Goal: Information Seeking & Learning: Find specific fact

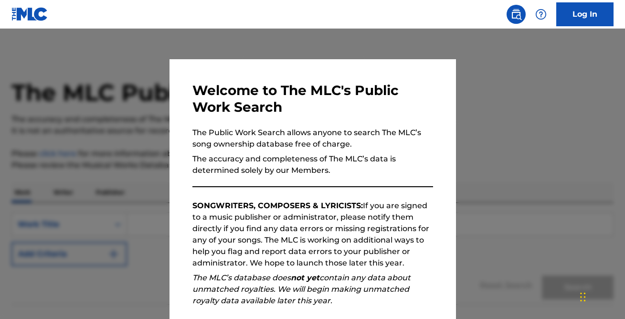
click at [507, 116] on div at bounding box center [312, 188] width 625 height 319
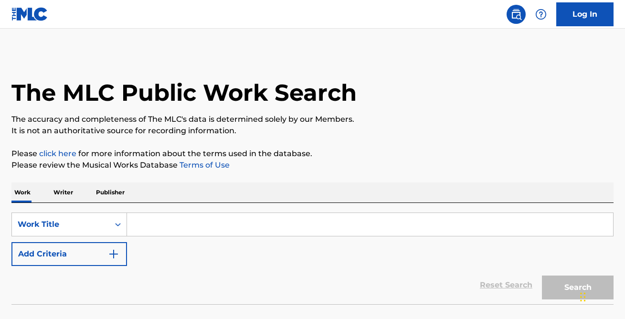
click at [271, 224] on input "Search Form" at bounding box center [370, 224] width 486 height 23
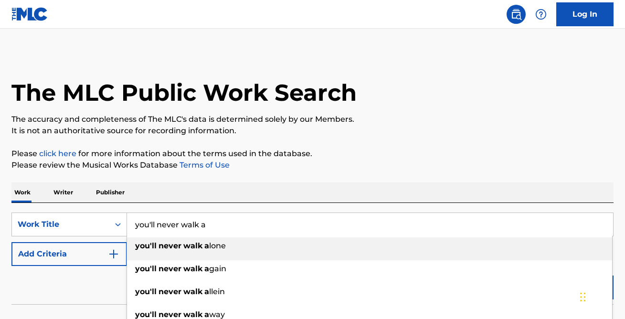
click at [271, 245] on div "you'll never walk a lone" at bounding box center [369, 245] width 485 height 17
type input "you'll never walk alone"
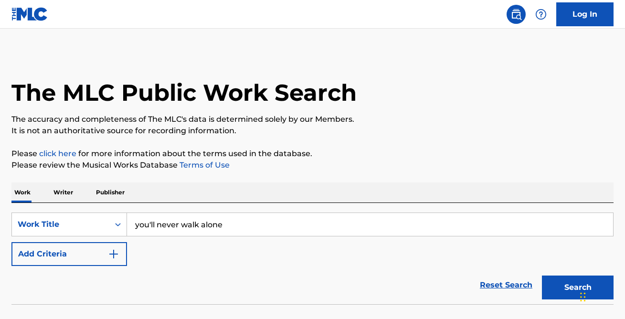
click at [563, 287] on button "Search" at bounding box center [578, 288] width 72 height 24
click at [83, 256] on button "Add Criteria" at bounding box center [69, 254] width 116 height 24
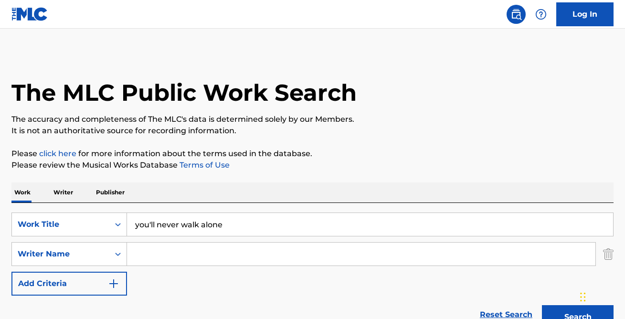
click at [165, 256] on input "Search Form" at bounding box center [361, 254] width 469 height 23
type input "[PERSON_NAME]"
click at [542, 305] on button "Search" at bounding box center [578, 317] width 72 height 24
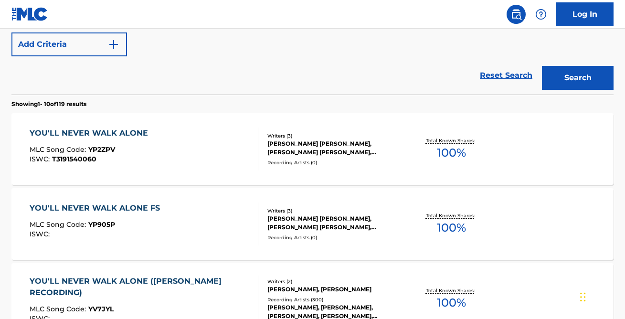
scroll to position [240, 0]
click at [122, 137] on div "YOU'LL NEVER WALK ALONE" at bounding box center [91, 132] width 123 height 11
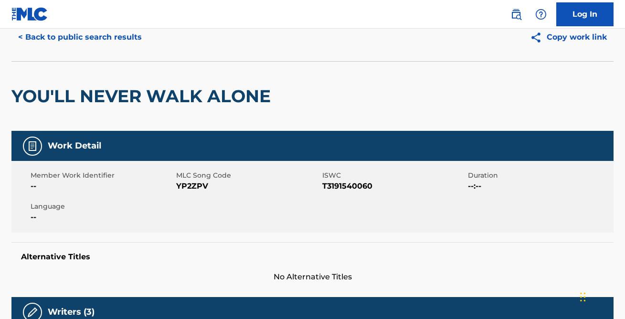
scroll to position [38, 0]
